Goal: Task Accomplishment & Management: Use online tool/utility

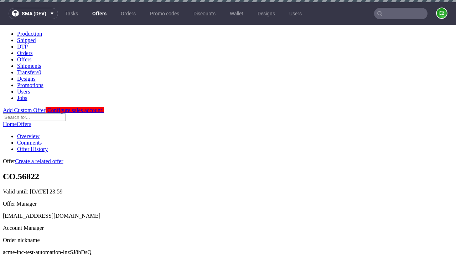
scroll to position [2, 0]
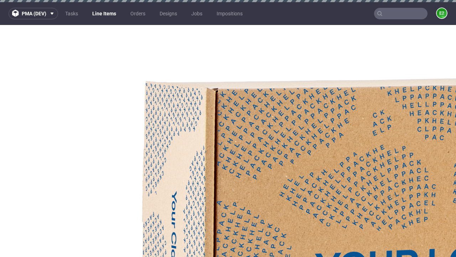
select select "accepted"
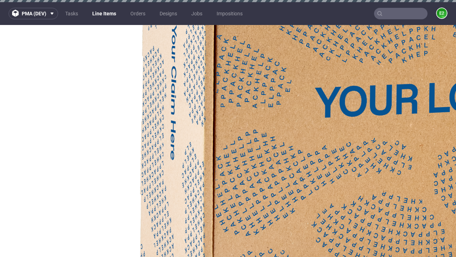
select select "received"
select select "accepted_dtp_issue_reprint"
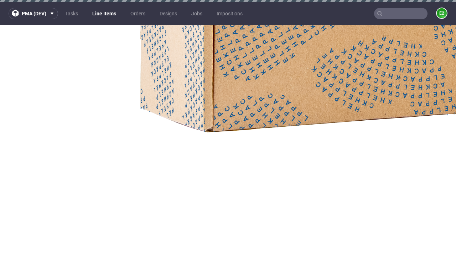
scroll to position [1270, 0]
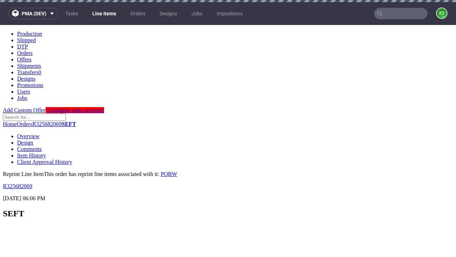
scroll to position [0, 0]
